Goal: Task Accomplishment & Management: Use online tool/utility

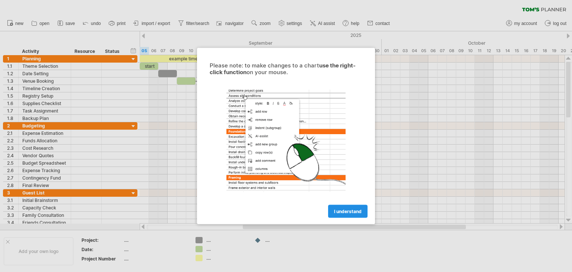
click at [343, 210] on span "I understand" at bounding box center [348, 212] width 28 height 6
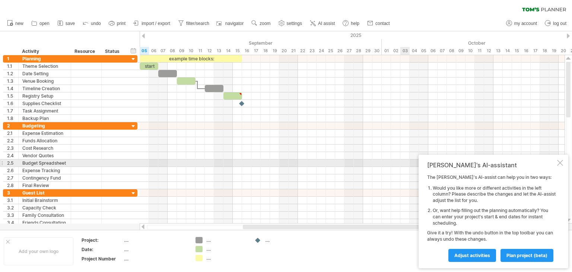
click at [559, 162] on div at bounding box center [560, 163] width 6 height 6
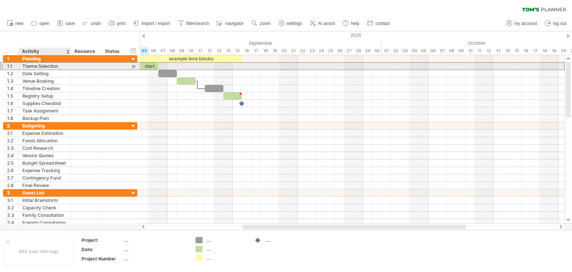
click at [42, 67] on div "Theme Selection" at bounding box center [44, 66] width 45 height 7
click at [92, 69] on div at bounding box center [86, 66] width 23 height 7
click at [115, 67] on div at bounding box center [113, 66] width 16 height 7
click at [121, 67] on input "text" at bounding box center [113, 66] width 16 height 7
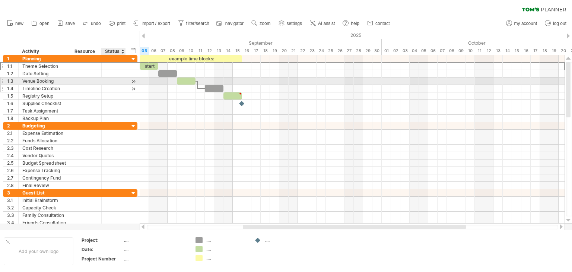
click at [120, 85] on div at bounding box center [113, 88] width 16 height 7
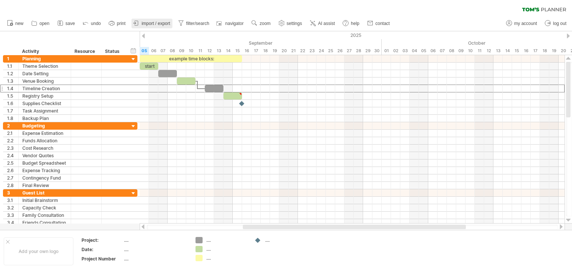
click at [151, 25] on span "import / export" at bounding box center [155, 23] width 29 height 5
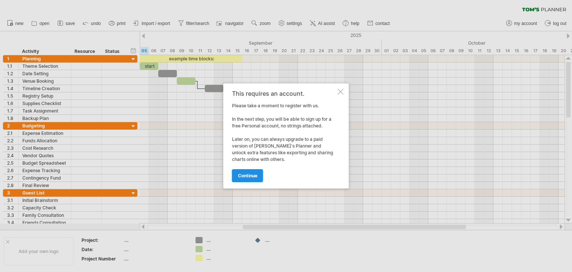
click at [255, 178] on link "continue" at bounding box center [247, 175] width 31 height 13
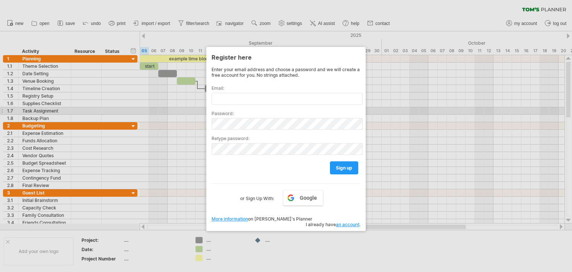
click at [402, 110] on div at bounding box center [286, 136] width 572 height 272
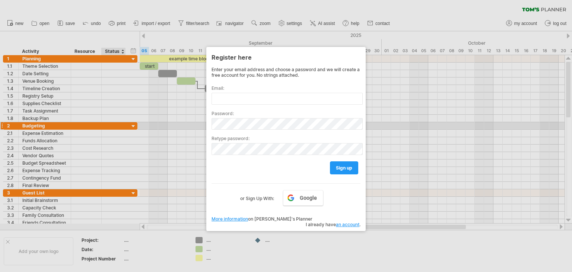
click at [123, 125] on div at bounding box center [286, 136] width 572 height 272
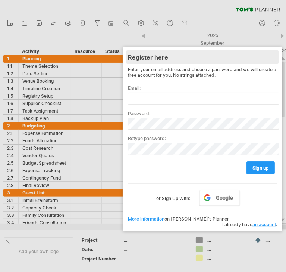
click at [274, 55] on div "Register here" at bounding box center [202, 56] width 149 height 13
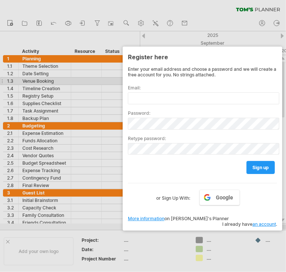
click at [0, 79] on div at bounding box center [143, 136] width 286 height 272
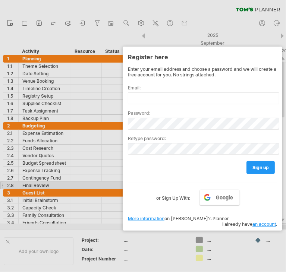
click at [140, 187] on div "Google or Sign Up With:" at bounding box center [202, 192] width 149 height 19
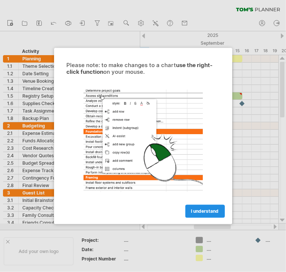
click at [209, 210] on span "I understand" at bounding box center [205, 212] width 28 height 6
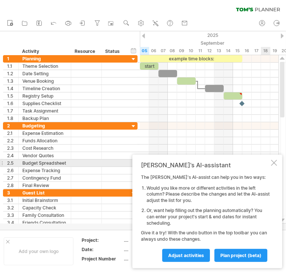
click at [275, 164] on div at bounding box center [274, 163] width 6 height 6
